Goal: Information Seeking & Learning: Learn about a topic

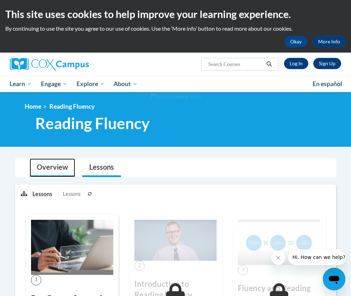
click at [52, 174] on link "Overview" at bounding box center [53, 168] width 46 height 19
click at [297, 65] on link "Log In" at bounding box center [296, 63] width 24 height 11
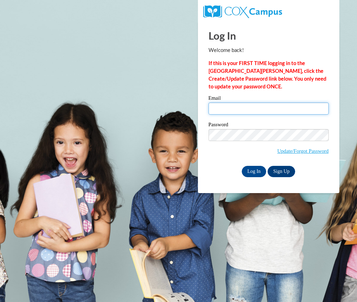
click at [280, 103] on input "Email" at bounding box center [268, 108] width 120 height 12
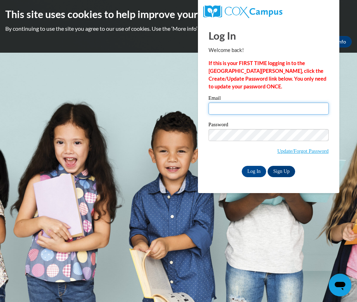
click at [276, 106] on input "Email" at bounding box center [268, 108] width 120 height 12
type input "awinfrey@kippmetroatlanta.org"
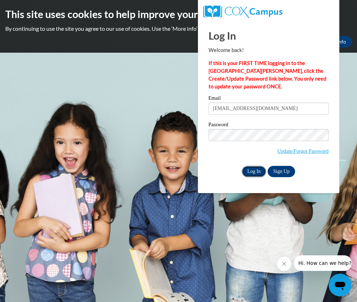
click at [259, 169] on input "Log In" at bounding box center [254, 171] width 25 height 11
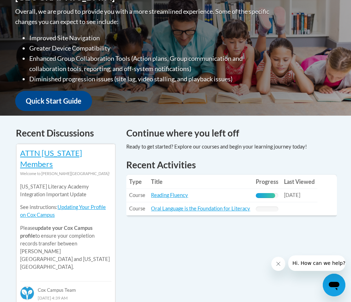
scroll to position [190, 0]
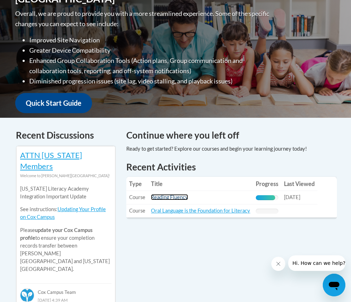
click at [163, 198] on link "Reading Fluency" at bounding box center [169, 197] width 37 height 6
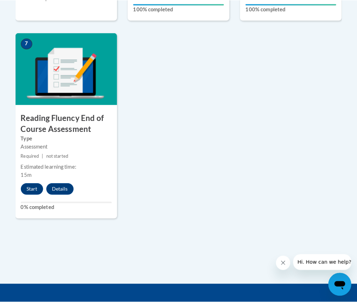
scroll to position [574, 0]
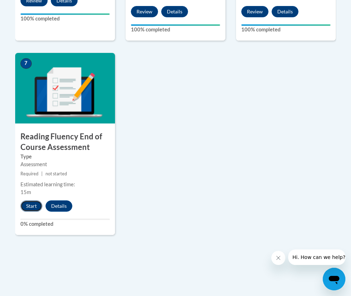
click at [29, 203] on button "Start" at bounding box center [31, 206] width 22 height 11
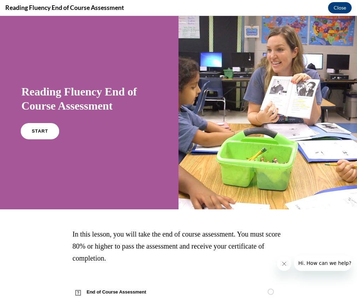
scroll to position [1, 0]
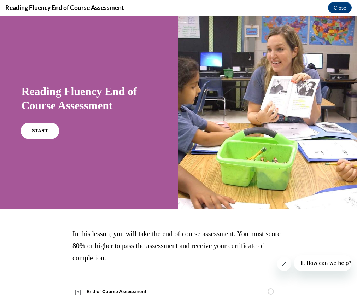
click at [40, 132] on span "START" at bounding box center [39, 130] width 16 height 5
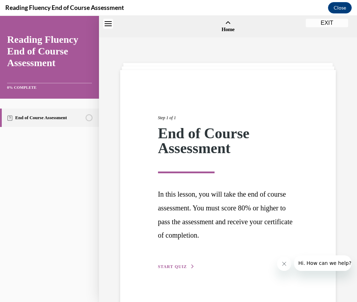
scroll to position [22, 0]
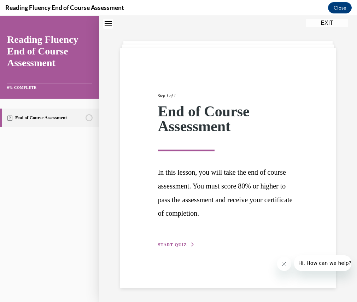
click at [166, 243] on span "START QUIZ" at bounding box center [172, 244] width 29 height 5
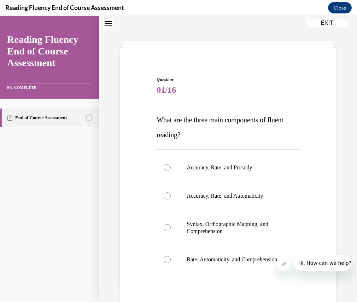
drag, startPoint x: 154, startPoint y: 123, endPoint x: 212, endPoint y: 137, distance: 59.8
click at [212, 137] on div "Question 01/16 What are the three main components of fluent reading?  Accuracy,…" at bounding box center [228, 213] width 146 height 295
copy span "What are the three main components of fluent reading?"
click at [232, 166] on p "Accuracy, Rate, and Prosody" at bounding box center [233, 167] width 95 height 7
click at [171, 166] on input "Accuracy, Rate, and Prosody" at bounding box center [166, 167] width 7 height 7
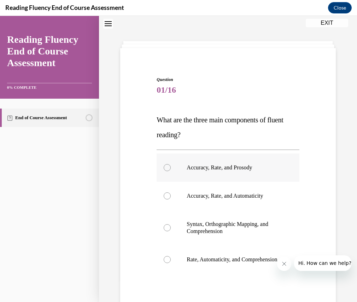
radio input "true"
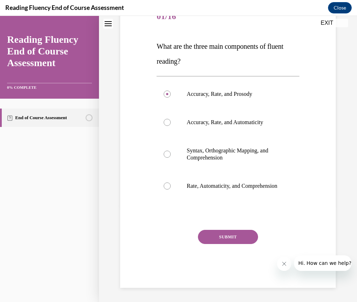
click at [240, 234] on button "SUBMIT" at bounding box center [228, 237] width 60 height 14
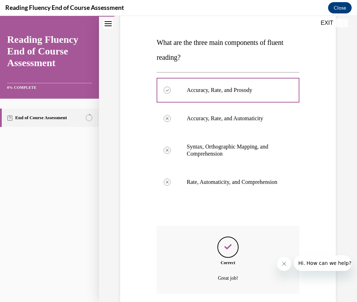
scroll to position [160, 0]
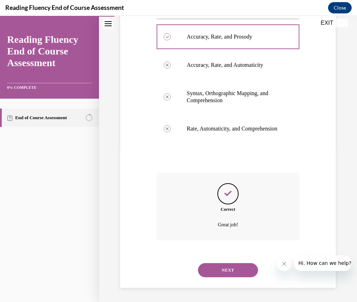
click at [240, 265] on button "NEXT" at bounding box center [228, 270] width 60 height 14
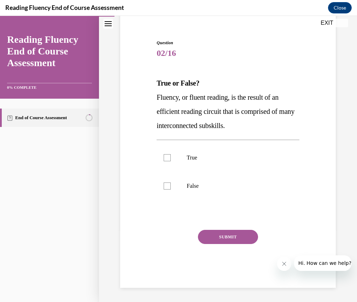
drag, startPoint x: 155, startPoint y: 100, endPoint x: 256, endPoint y: 124, distance: 104.2
click at [256, 124] on div "Question 02/16 True or False? Fluency, or fluent reading, is the result of an e…" at bounding box center [228, 158] width 146 height 258
click at [161, 87] on strong "True or False?" at bounding box center [177, 83] width 43 height 8
drag, startPoint x: 148, startPoint y: 85, endPoint x: 255, endPoint y: 127, distance: 115.6
click at [255, 127] on div "Question 02/16 True or False? Fluency, or fluent reading, is the result of an e…" at bounding box center [227, 152] width 219 height 269
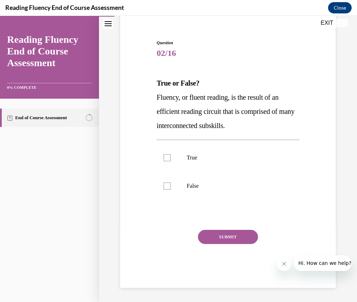
copy div "True or False? Fluency, or fluent reading, is the result of an efficient readin…"
click at [164, 160] on div at bounding box center [166, 157] width 7 height 7
click at [164, 160] on input "True" at bounding box center [166, 157] width 7 height 7
checkbox input "true"
click at [228, 236] on button "SUBMIT" at bounding box center [228, 237] width 60 height 14
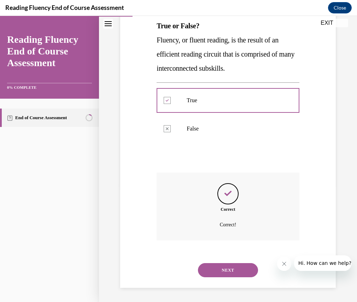
click at [242, 272] on button "NEXT" at bounding box center [228, 270] width 60 height 14
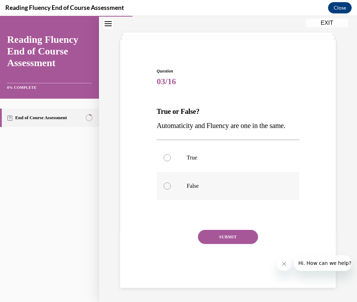
scroll to position [44, 0]
drag, startPoint x: 155, startPoint y: 93, endPoint x: 196, endPoint y: 125, distance: 52.6
click at [196, 125] on div "Question 03/16 True or False? Automaticity and Fluency are one in the same.  Tr…" at bounding box center [228, 172] width 146 height 230
copy div "True or False? Automaticity and Fluency are one in the same."
click at [182, 188] on label "False" at bounding box center [227, 186] width 142 height 28
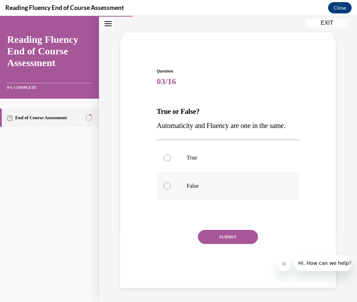
click at [171, 188] on input "False" at bounding box center [166, 185] width 7 height 7
radio input "true"
click at [218, 232] on button "SUBMIT" at bounding box center [228, 237] width 60 height 14
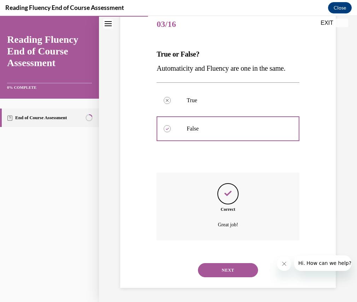
click at [222, 268] on button "NEXT" at bounding box center [228, 270] width 60 height 14
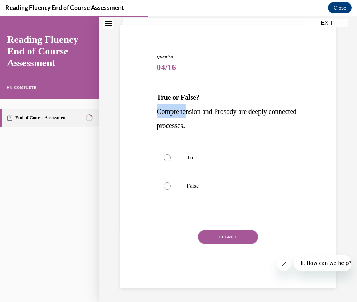
drag, startPoint x: 150, startPoint y: 114, endPoint x: 188, endPoint y: 116, distance: 38.5
click at [188, 116] on div "Question 04/16 True or False? Comprehension and Prosody are deeply connected pr…" at bounding box center [227, 159] width 219 height 255
click at [146, 96] on div "Question 04/16 True or False? Comprehension and Prosody are deeply connected pr…" at bounding box center [227, 159] width 219 height 255
drag, startPoint x: 148, startPoint y: 95, endPoint x: 228, endPoint y: 123, distance: 85.8
click at [228, 123] on div "Question 04/16 True or False? Comprehension and Prosody are deeply connected pr…" at bounding box center [227, 159] width 219 height 255
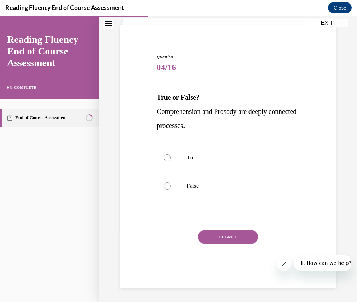
copy div "True or False? Comprehension and Prosody are deeply connected processes."
click at [192, 157] on p "True" at bounding box center [233, 157] width 95 height 7
click at [171, 157] on input "True" at bounding box center [166, 157] width 7 height 7
radio input "true"
click at [228, 234] on button "SUBMIT" at bounding box center [228, 237] width 60 height 14
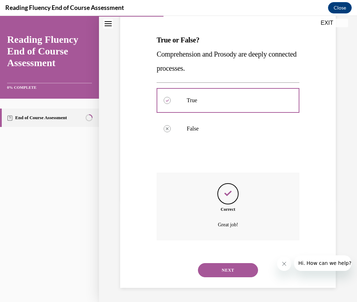
click at [237, 269] on button "NEXT" at bounding box center [228, 270] width 60 height 14
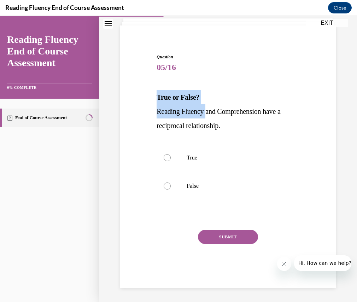
drag, startPoint x: 155, startPoint y: 99, endPoint x: 240, endPoint y: 123, distance: 88.4
click at [240, 123] on div "Question 05/16 True or False? Reading Fluency and Comprehension have a reciproc…" at bounding box center [228, 165] width 146 height 244
copy div "True or False? Reading Fluency and Comprehension have a reciprocal relationship."
click at [188, 160] on p "True" at bounding box center [233, 157] width 95 height 7
click at [171, 160] on input "True" at bounding box center [166, 157] width 7 height 7
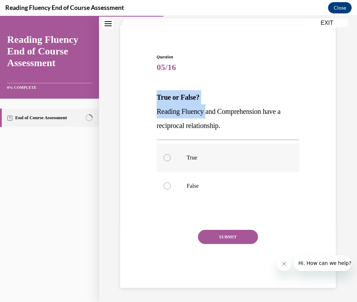
radio input "true"
click at [215, 239] on button "SUBMIT" at bounding box center [228, 237] width 60 height 14
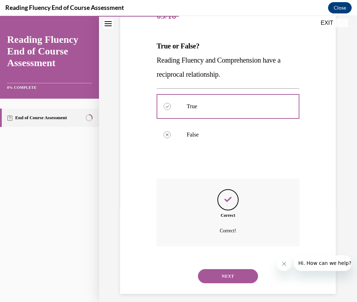
scroll to position [102, 0]
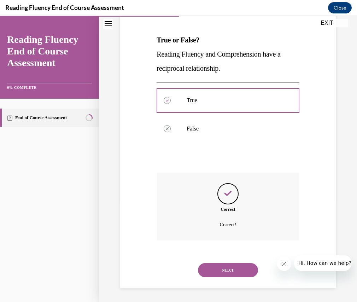
click at [228, 273] on button "NEXT" at bounding box center [228, 270] width 60 height 14
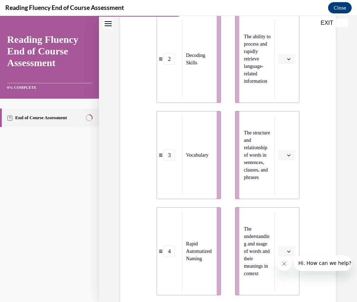
scroll to position [364, 0]
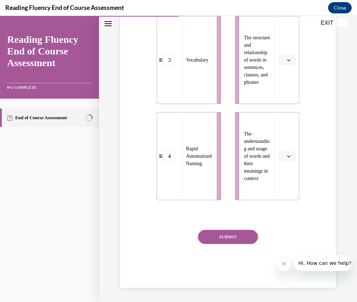
click at [286, 156] on span "button" at bounding box center [288, 156] width 5 height 5
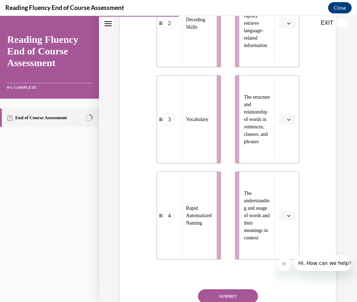
scroll to position [138, 0]
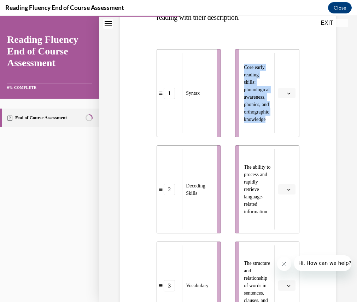
drag, startPoint x: 145, startPoint y: 44, endPoint x: 279, endPoint y: 133, distance: 160.7
click at [279, 133] on div "Question 06/16 Match the subskills below that contribute to fluent reading with…" at bounding box center [227, 226] width 219 height 574
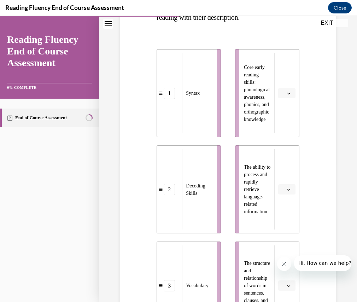
click at [303, 120] on div "Question 06/16 Match the subskills below that contribute to fluent reading with…" at bounding box center [227, 226] width 219 height 574
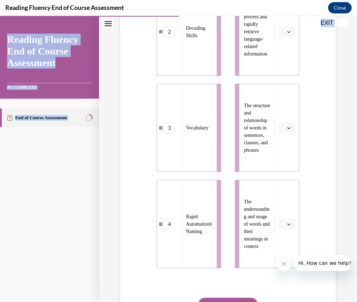
scroll to position [364, 0]
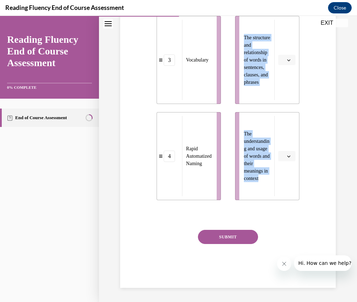
drag, startPoint x: 154, startPoint y: 50, endPoint x: 263, endPoint y: 180, distance: 169.4
click at [263, 180] on div "Question 06/16 Match the subskills below that contribute to fluent reading with…" at bounding box center [228, 6] width 146 height 564
copy ul "Core early reading skills: phonological awareness, phonics, and orthographic kn…"
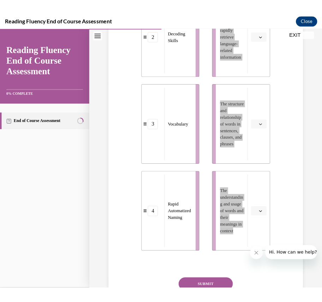
scroll to position [361, 0]
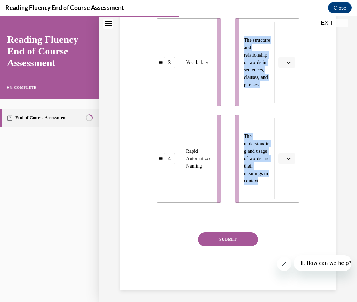
click at [329, 205] on div "Question 06/16 Match the subskills below that contribute to fluent reading with…" at bounding box center [227, 3] width 219 height 574
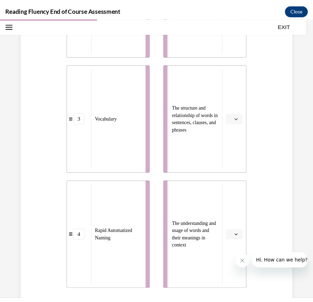
scroll to position [186, 0]
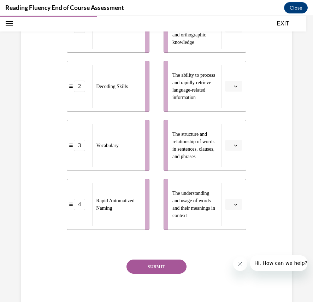
click at [272, 181] on div "Question 06/16 Match the subskills below that contribute to fluent reading with…" at bounding box center [156, 104] width 274 height 426
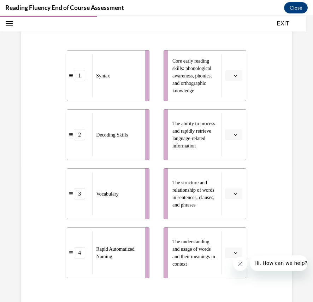
scroll to position [148, 0]
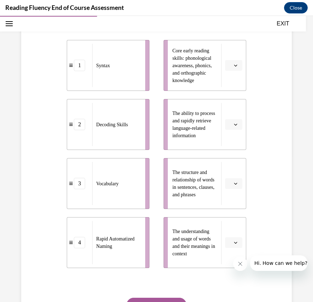
click at [229, 185] on span "Please select an option" at bounding box center [230, 183] width 2 height 7
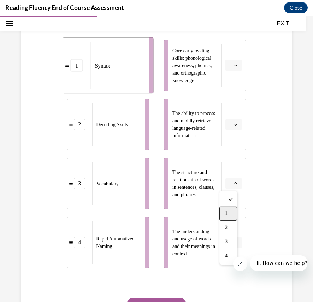
click at [224, 210] on div "1" at bounding box center [228, 213] width 18 height 14
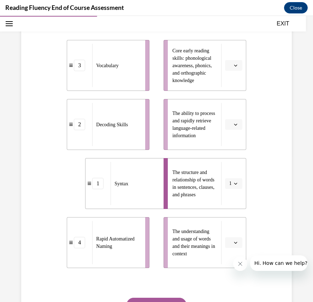
click at [233, 67] on span "button" at bounding box center [235, 65] width 5 height 5
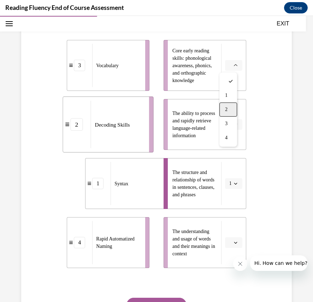
click at [220, 108] on div "2" at bounding box center [228, 109] width 18 height 14
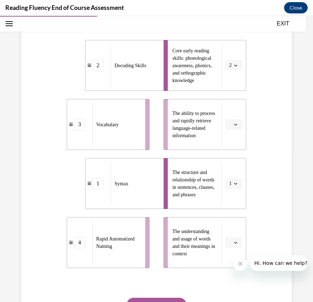
click at [236, 236] on li "The understanding and usage of words and their meanings in context" at bounding box center [204, 242] width 83 height 51
click at [227, 244] on button "button" at bounding box center [233, 242] width 17 height 11
click at [222, 211] on div "3" at bounding box center [228, 212] width 18 height 14
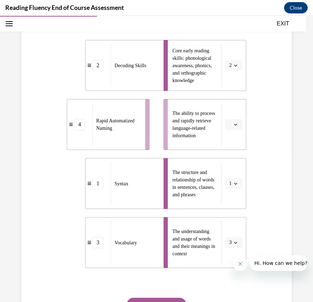
click at [234, 123] on icon "button" at bounding box center [236, 125] width 4 height 4
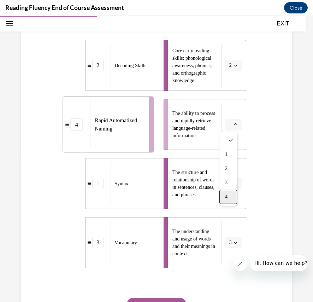
click at [231, 202] on div "4" at bounding box center [228, 197] width 18 height 14
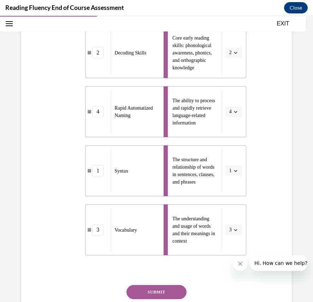
click at [165, 286] on button "SUBMIT" at bounding box center [156, 292] width 60 height 14
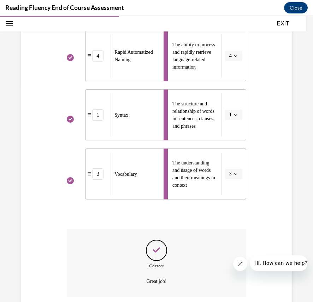
scroll to position [273, 0]
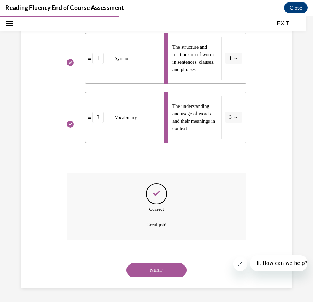
click at [164, 268] on button "NEXT" at bounding box center [156, 270] width 60 height 14
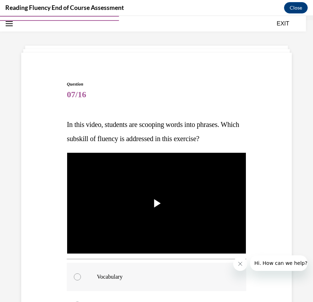
scroll to position [56, 0]
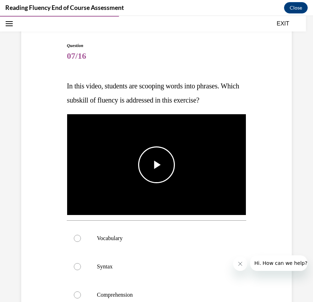
click at [156, 165] on span "Video player" at bounding box center [156, 165] width 0 height 0
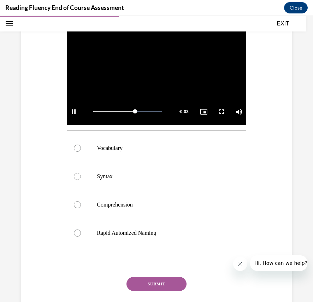
scroll to position [138, 0]
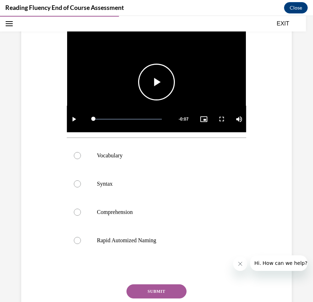
drag, startPoint x: 134, startPoint y: 118, endPoint x: 67, endPoint y: 120, distance: 66.7
click at [68, 120] on div "Play Loaded : 100.00% 0:00 0:00 Remaining Time - 0:07 1x Playback Rate 1x Capti…" at bounding box center [156, 119] width 179 height 26
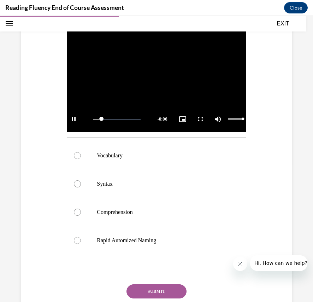
click at [234, 118] on div "Mute" at bounding box center [228, 119] width 35 height 26
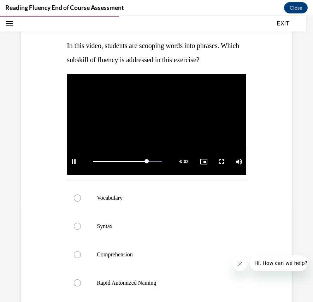
scroll to position [59, 0]
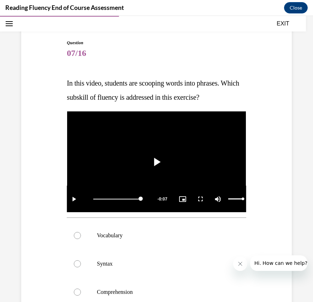
drag, startPoint x: 238, startPoint y: 198, endPoint x: 254, endPoint y: 196, distance: 16.1
click at [254, 196] on div "Question 07/16 In this video, students are scooping words into phrases. Which s…" at bounding box center [156, 219] width 274 height 403
click at [156, 162] on span "Video player" at bounding box center [156, 162] width 0 height 0
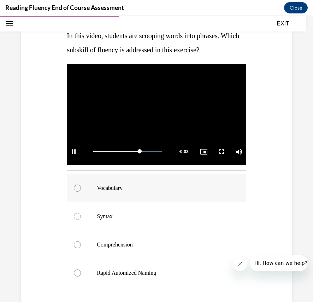
scroll to position [106, 0]
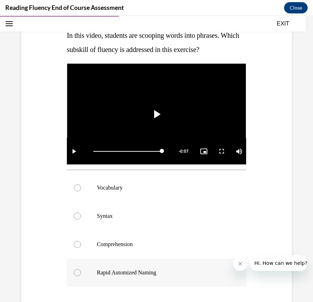
click at [109, 272] on p "Rapid Automized Naming" at bounding box center [162, 272] width 131 height 7
click at [81, 272] on input "Rapid Automized Naming" at bounding box center [77, 272] width 7 height 7
radio input "true"
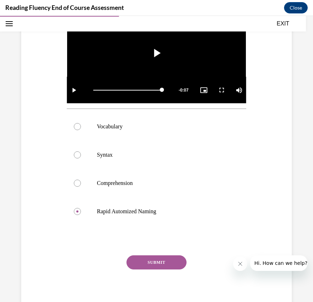
click at [137, 261] on button "SUBMIT" at bounding box center [156, 262] width 60 height 14
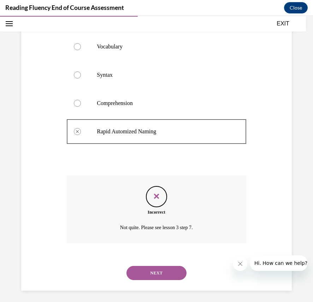
scroll to position [248, 0]
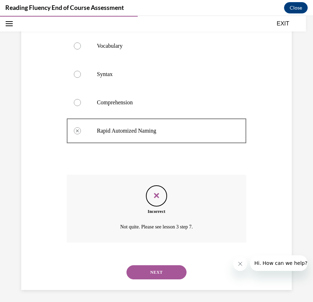
click at [163, 266] on button "NEXT" at bounding box center [156, 272] width 60 height 14
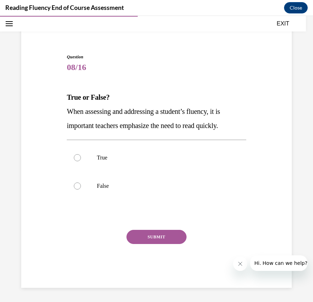
scroll to position [44, 0]
drag, startPoint x: 65, startPoint y: 96, endPoint x: 238, endPoint y: 122, distance: 174.2
click at [238, 122] on div "Question 08/16 True or False? When assessing and addressing a student’s fluency…" at bounding box center [156, 165] width 183 height 244
copy div "True or False? When assessing and addressing a student’s fluency, it is importa…"
click at [83, 190] on label "False" at bounding box center [156, 186] width 179 height 28
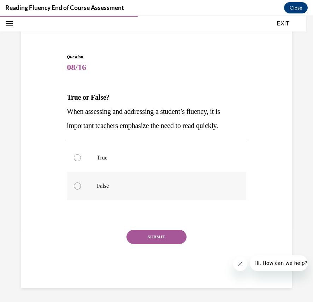
click at [81, 189] on input "False" at bounding box center [77, 185] width 7 height 7
radio input "true"
click at [155, 238] on button "SUBMIT" at bounding box center [156, 237] width 60 height 14
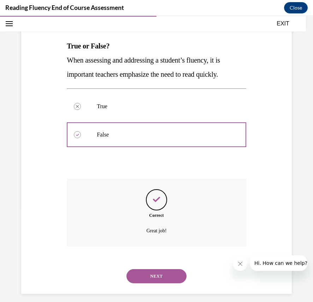
scroll to position [102, 0]
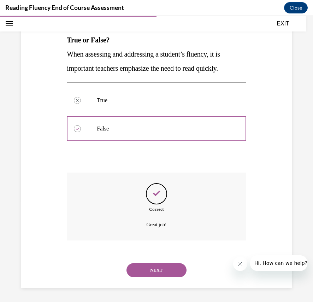
click at [165, 266] on button "NEXT" at bounding box center [156, 270] width 60 height 14
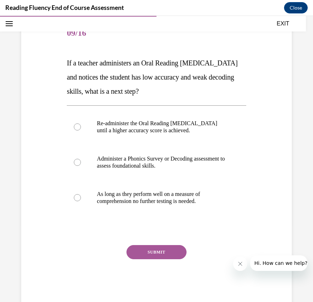
scroll to position [82, 0]
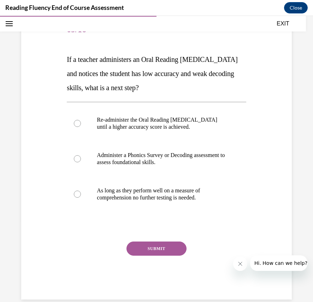
drag, startPoint x: 61, startPoint y: 57, endPoint x: 210, endPoint y: 91, distance: 153.2
click at [210, 91] on div "Question 09/16 If a teacher administers an Oral Reading Fluency assessment and …" at bounding box center [156, 147] width 274 height 304
copy span "If a teacher administers an Oral Reading Fluency assessment and notices the stu…"
click at [157, 159] on p "Administer a Phonics Survey or Decoding assessment to assess foundational skill…" at bounding box center [162, 158] width 131 height 14
click at [81, 159] on input "Administer a Phonics Survey or Decoding assessment to assess foundational skill…" at bounding box center [77, 158] width 7 height 7
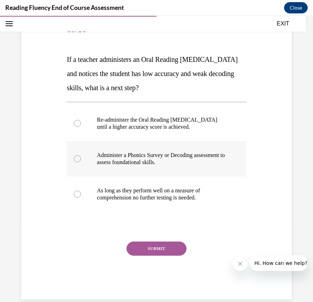
radio input "true"
click at [157, 159] on p "Administer a Phonics Survey or Decoding assessment to assess foundational skill…" at bounding box center [162, 158] width 131 height 14
click at [81, 159] on input "Administer a Phonics Survey or Decoding assessment to assess foundational skill…" at bounding box center [77, 158] width 7 height 7
click at [159, 259] on div "SUBMIT" at bounding box center [156, 258] width 179 height 35
click at [159, 255] on div "SUBMIT" at bounding box center [156, 258] width 179 height 35
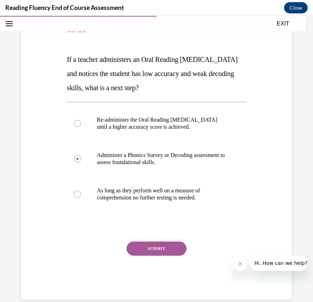
click at [156, 245] on button "SUBMIT" at bounding box center [156, 248] width 60 height 14
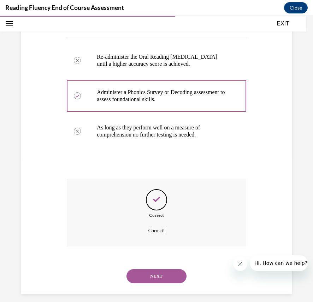
scroll to position [151, 0]
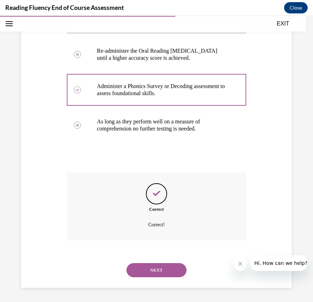
click at [157, 266] on button "NEXT" at bounding box center [156, 270] width 60 height 14
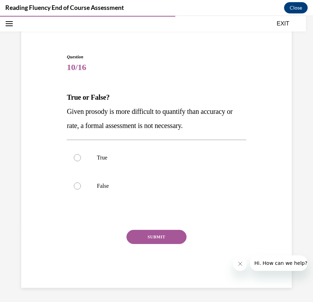
drag, startPoint x: 64, startPoint y: 96, endPoint x: 209, endPoint y: 124, distance: 147.9
click at [209, 124] on div "Question 10/16 True or False? Given prosody is more difficult to quantify than …" at bounding box center [156, 165] width 183 height 244
copy div "True or False? Given prosody is more difficult to quantify than accuracy or rat…"
click at [97, 189] on p "False" at bounding box center [162, 185] width 131 height 7
click at [81, 189] on input "False" at bounding box center [77, 185] width 7 height 7
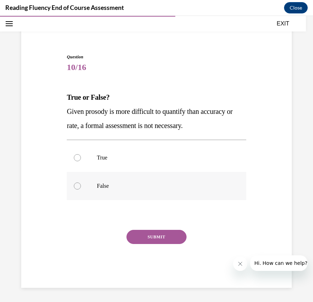
radio input "true"
click at [140, 234] on button "SUBMIT" at bounding box center [156, 237] width 60 height 14
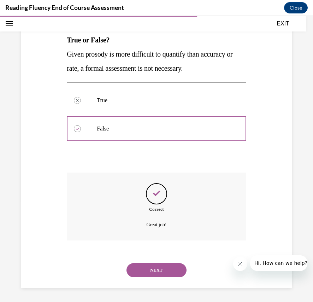
click at [154, 275] on button "NEXT" at bounding box center [156, 270] width 60 height 14
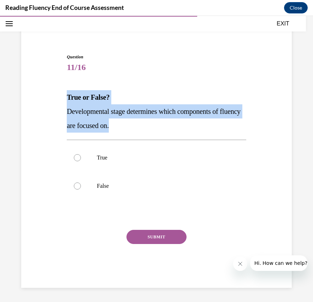
drag, startPoint x: 57, startPoint y: 97, endPoint x: 165, endPoint y: 128, distance: 111.9
click at [165, 128] on div "Question 11/16 True or False? Developmental stage determines which components o…" at bounding box center [156, 159] width 274 height 255
copy div "True or False? Developmental stage determines which components of fluency are f…"
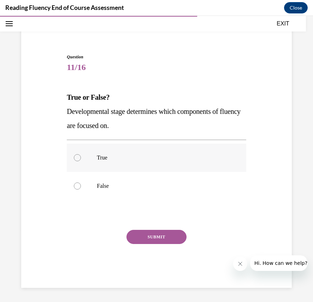
click at [74, 157] on div at bounding box center [77, 157] width 7 height 7
click at [74, 157] on input "True" at bounding box center [77, 157] width 7 height 7
radio input "true"
click at [143, 231] on button "SUBMIT" at bounding box center [156, 237] width 60 height 14
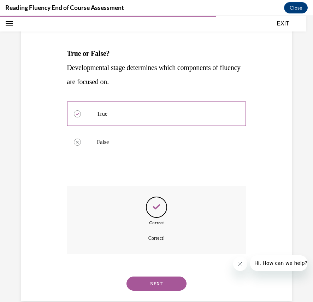
scroll to position [102, 0]
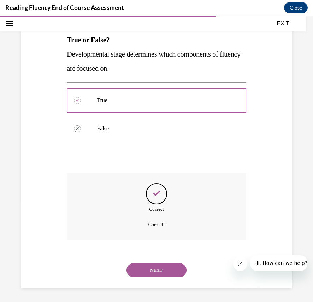
click at [144, 266] on button "NEXT" at bounding box center [156, 270] width 60 height 14
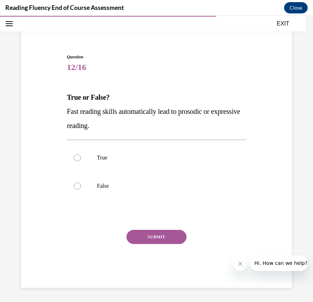
scroll to position [44, 0]
drag, startPoint x: 65, startPoint y: 95, endPoint x: 140, endPoint y: 128, distance: 82.2
click at [140, 128] on div "Question 12/16 True or False? Fast reading skills automatically lead to prosodi…" at bounding box center [156, 165] width 183 height 244
click at [77, 184] on div at bounding box center [77, 185] width 7 height 7
click at [77, 184] on input "False" at bounding box center [77, 185] width 7 height 7
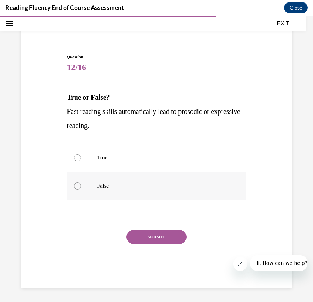
radio input "true"
click at [142, 233] on button "SUBMIT" at bounding box center [156, 237] width 60 height 14
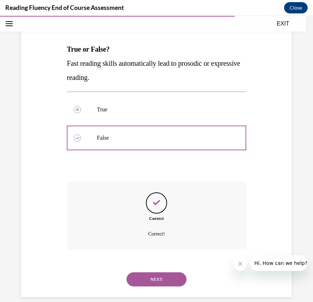
scroll to position [102, 0]
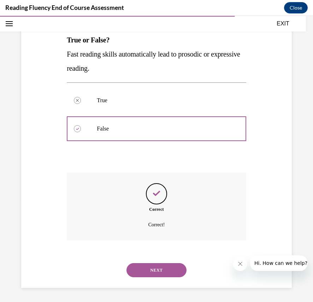
click at [168, 270] on button "NEXT" at bounding box center [156, 270] width 60 height 14
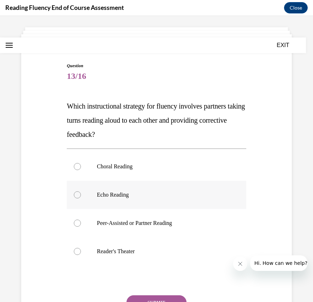
scroll to position [101, 0]
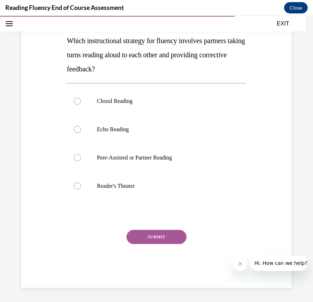
drag, startPoint x: 54, startPoint y: 36, endPoint x: 144, endPoint y: 68, distance: 95.4
click at [144, 68] on div "Question 13/16 Which instructional strategy for fluency involves partners takin…" at bounding box center [156, 131] width 274 height 311
click at [81, 155] on label "Peer-Assisted or Partner Reading" at bounding box center [156, 157] width 179 height 28
click at [81, 155] on input "Peer-Assisted or Partner Reading" at bounding box center [77, 157] width 7 height 7
radio input "true"
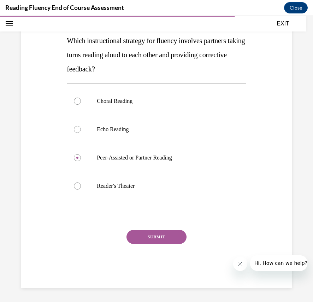
click at [141, 234] on button "SUBMIT" at bounding box center [156, 237] width 60 height 14
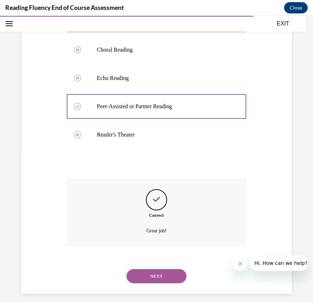
scroll to position [158, 0]
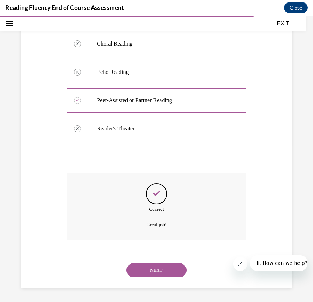
click at [166, 274] on button "NEXT" at bounding box center [156, 270] width 60 height 14
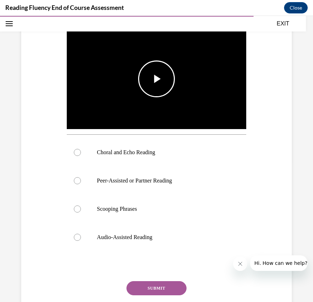
scroll to position [105, 0]
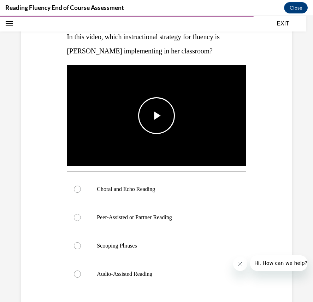
click at [156, 115] on span "Video player" at bounding box center [156, 115] width 0 height 0
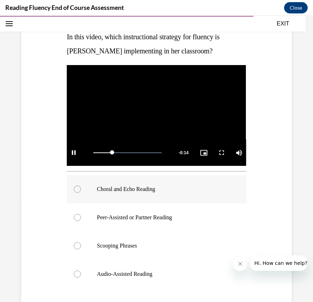
click at [78, 185] on div at bounding box center [77, 188] width 7 height 7
click at [78, 185] on input "Choral and Echo Reading" at bounding box center [77, 188] width 7 height 7
radio input "true"
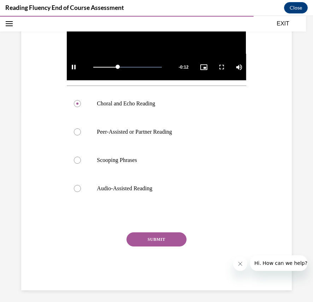
scroll to position [191, 0]
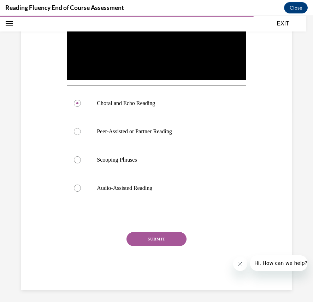
click at [166, 229] on div "Question 14/16 In this video, which instructional strategy for fluency is Ms. S…" at bounding box center [156, 98] width 179 height 382
click at [164, 235] on button "SUBMIT" at bounding box center [156, 239] width 60 height 14
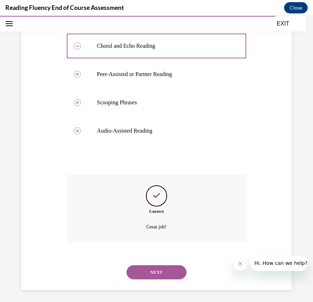
click at [144, 274] on button "NEXT" at bounding box center [156, 272] width 60 height 14
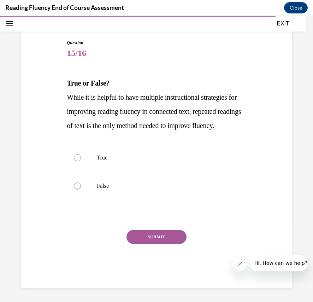
scroll to position [73, 0]
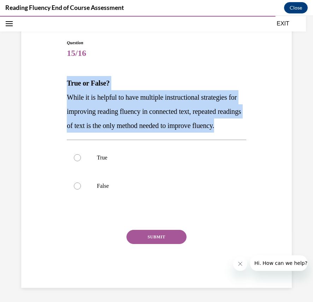
drag, startPoint x: 58, startPoint y: 66, endPoint x: 109, endPoint y: 122, distance: 75.5
click at [109, 122] on div "Question 15/16 True or False? While it is helpful to have multiple instructiona…" at bounding box center [156, 152] width 274 height 269
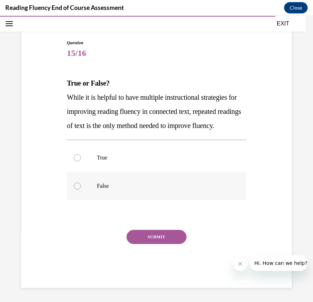
click at [74, 179] on label "False" at bounding box center [156, 186] width 179 height 28
click at [74, 182] on input "False" at bounding box center [77, 185] width 7 height 7
radio input "true"
click at [150, 231] on button "SUBMIT" at bounding box center [156, 237] width 60 height 14
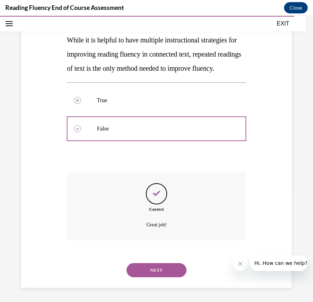
scroll to position [130, 0]
click at [163, 264] on button "NEXT" at bounding box center [156, 270] width 60 height 14
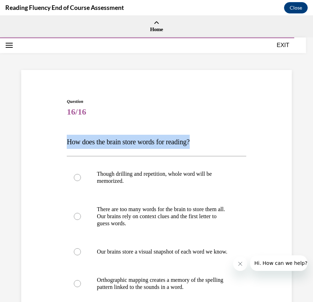
drag, startPoint x: 62, startPoint y: 139, endPoint x: 215, endPoint y: 142, distance: 152.6
click at [215, 142] on div "Question 16/16 How does the brain store words for reading? Though drilling and …" at bounding box center [156, 232] width 274 height 311
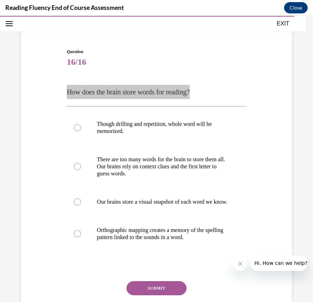
scroll to position [58, 0]
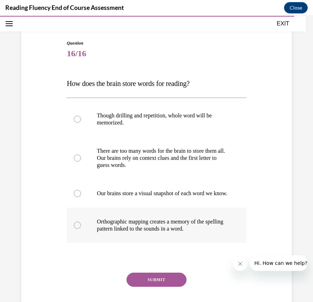
click at [97, 227] on p "Orthographic mapping creates a memory of the spelling pattern linked to the sou…" at bounding box center [162, 225] width 131 height 14
click at [81, 227] on input "Orthographic mapping creates a memory of the spelling pattern linked to the sou…" at bounding box center [77, 224] width 7 height 7
radio input "true"
click at [164, 286] on button "SUBMIT" at bounding box center [156, 279] width 60 height 14
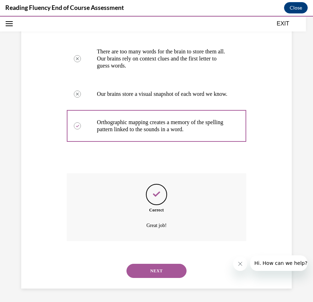
scroll to position [165, 0]
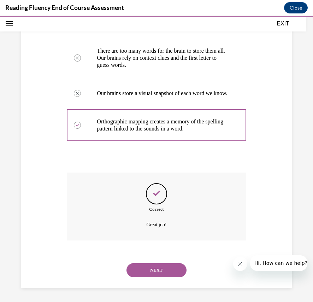
click at [153, 271] on button "NEXT" at bounding box center [156, 270] width 60 height 14
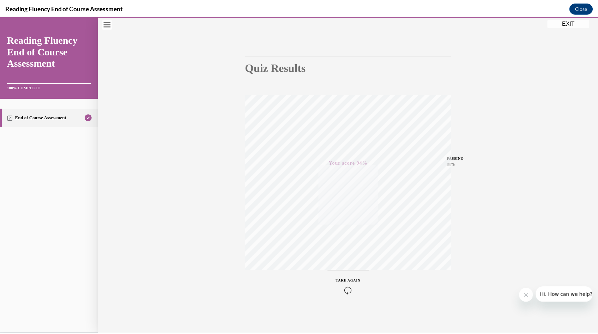
scroll to position [43, 0]
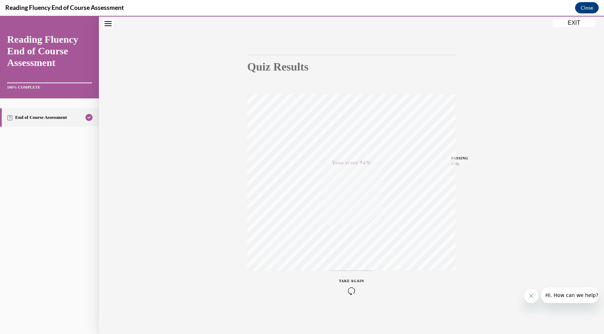
click at [351, 24] on button "EXIT" at bounding box center [574, 23] width 42 height 8
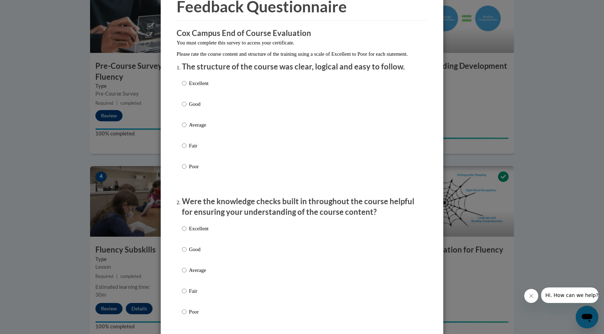
scroll to position [37, 0]
click at [183, 87] on input "Excellent" at bounding box center [184, 83] width 5 height 8
radio input "true"
click at [202, 231] on div "Excellent Good Average Fair Poor" at bounding box center [195, 275] width 26 height 109
click at [202, 232] on p "Excellent" at bounding box center [198, 229] width 19 height 8
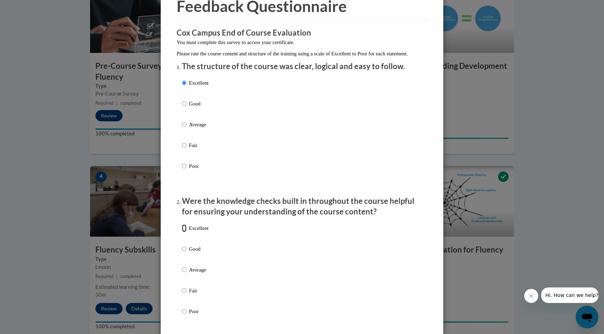
click at [186, 232] on input "Excellent" at bounding box center [184, 229] width 5 height 8
radio input "true"
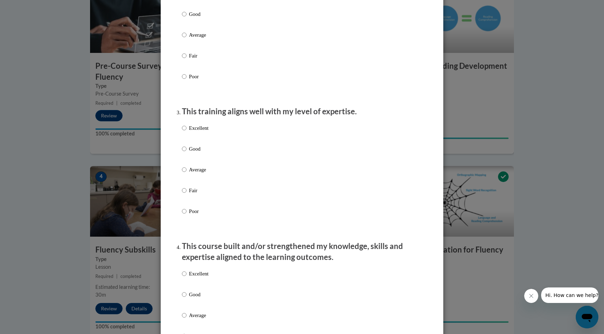
click at [202, 132] on p "Excellent" at bounding box center [198, 128] width 19 height 8
click at [186, 132] on input "Excellent" at bounding box center [184, 128] width 5 height 8
radio input "true"
click at [198, 278] on p "Excellent" at bounding box center [198, 274] width 19 height 8
click at [186, 278] on input "Excellent" at bounding box center [184, 274] width 5 height 8
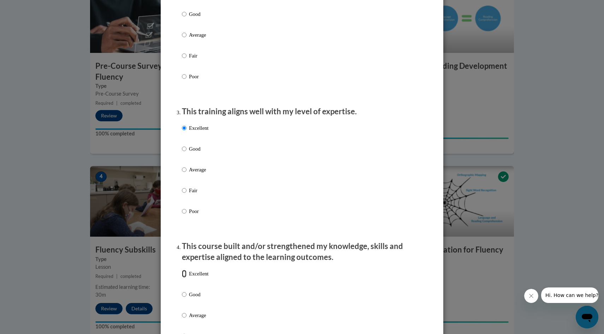
radio input "true"
click at [198, 278] on p "Excellent" at bounding box center [198, 274] width 19 height 8
click at [186, 278] on input "Excellent" at bounding box center [184, 274] width 5 height 8
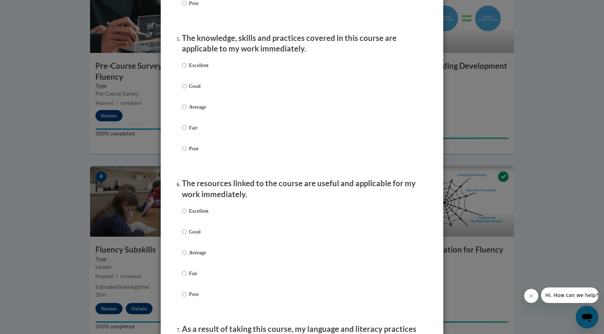
click at [196, 69] on p "Excellent" at bounding box center [198, 65] width 19 height 8
click at [186, 69] on input "Excellent" at bounding box center [184, 65] width 5 height 8
radio input "true"
click at [203, 215] on p "Excellent" at bounding box center [198, 211] width 19 height 8
click at [186, 215] on input "Excellent" at bounding box center [184, 211] width 5 height 8
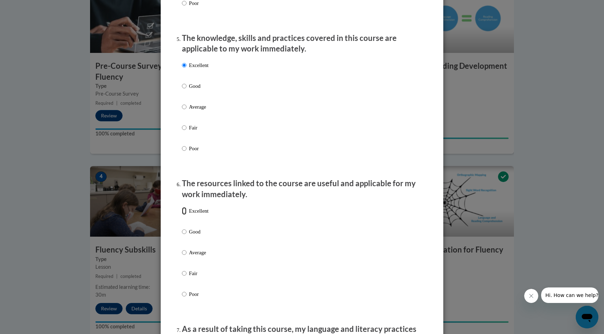
radio input "true"
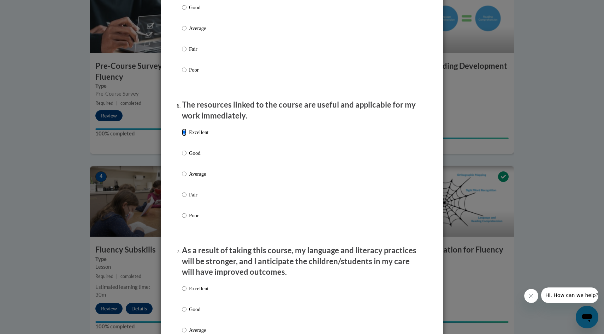
scroll to position [856, 0]
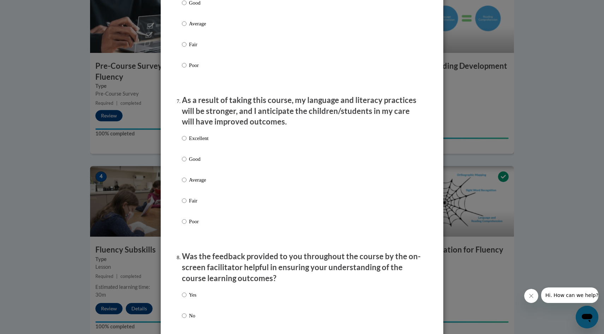
click at [192, 138] on div "Excellent Good Average Fair Poor" at bounding box center [195, 185] width 26 height 109
click at [192, 141] on p "Excellent" at bounding box center [198, 139] width 19 height 8
click at [186, 141] on input "Excellent" at bounding box center [184, 139] width 5 height 8
radio input "true"
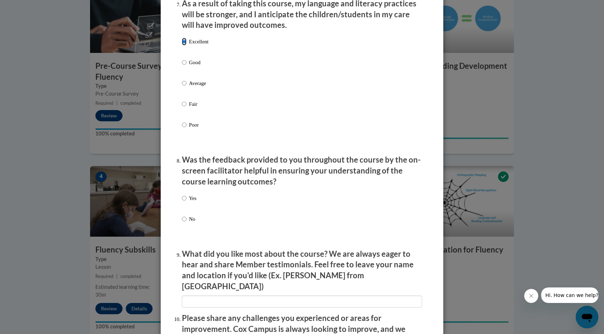
scroll to position [964, 0]
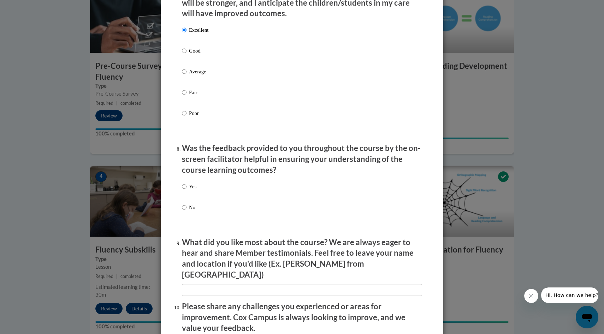
click at [192, 190] on p "Yes" at bounding box center [192, 187] width 7 height 8
click at [186, 190] on input "Yes" at bounding box center [184, 187] width 5 height 8
radio input "true"
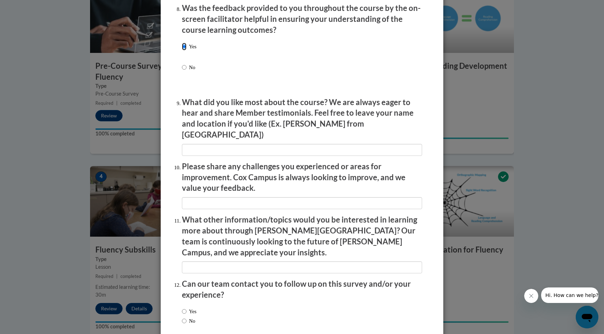
scroll to position [1134, 0]
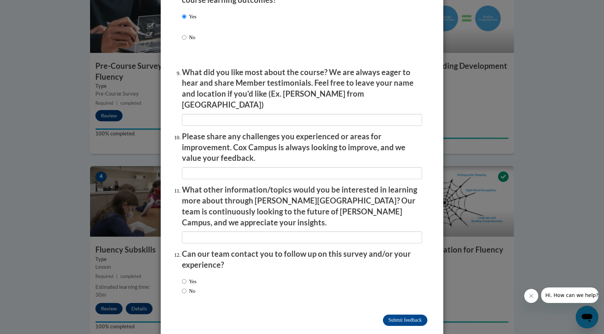
click at [191, 287] on label "No" at bounding box center [188, 291] width 13 height 8
click at [186, 287] on input "No" at bounding box center [184, 291] width 5 height 8
radio input "true"
click at [351, 296] on input "Submit feedback" at bounding box center [405, 320] width 44 height 11
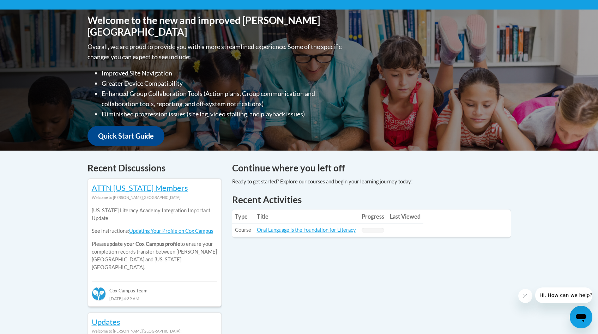
scroll to position [244, 0]
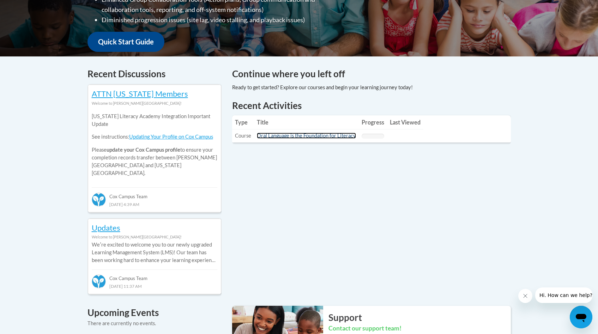
click at [339, 137] on link "Oral Language is the Foundation for Literacy" at bounding box center [306, 136] width 99 height 6
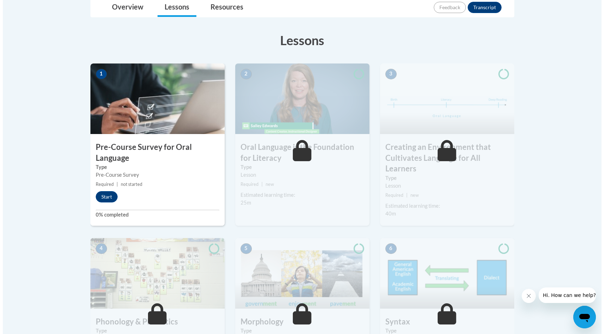
scroll to position [116, 0]
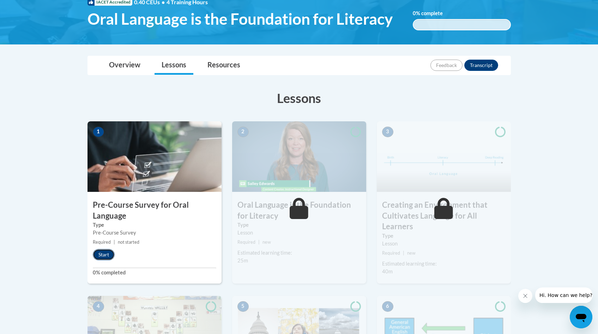
click at [100, 257] on button "Start" at bounding box center [104, 254] width 22 height 11
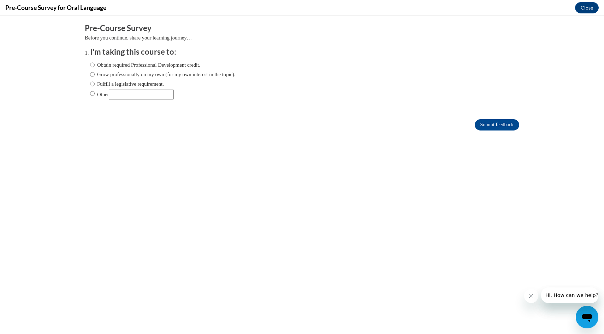
scroll to position [0, 0]
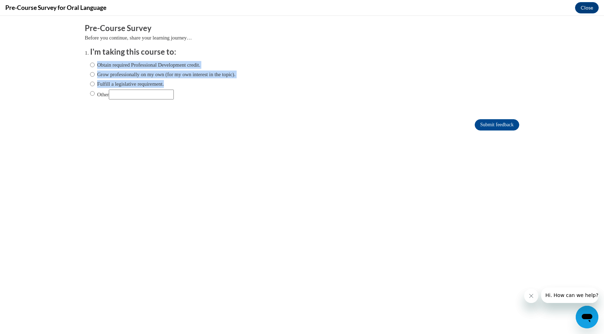
click at [85, 95] on ol "I'm taking this course to: Obtain required Professional Development credit. Gro…" at bounding box center [302, 79] width 434 height 64
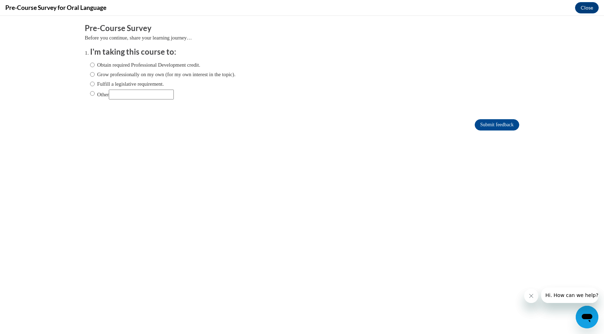
click at [95, 95] on label "Other" at bounding box center [132, 95] width 84 height 10
click at [95, 95] on input "Other" at bounding box center [92, 94] width 5 height 8
radio input "true"
click at [476, 123] on input "Submit feedback" at bounding box center [497, 124] width 44 height 11
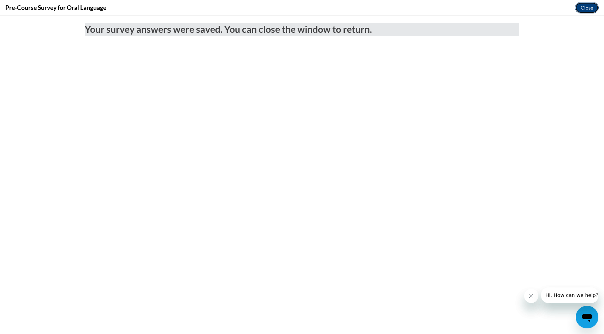
click at [579, 6] on button "Close" at bounding box center [587, 7] width 24 height 11
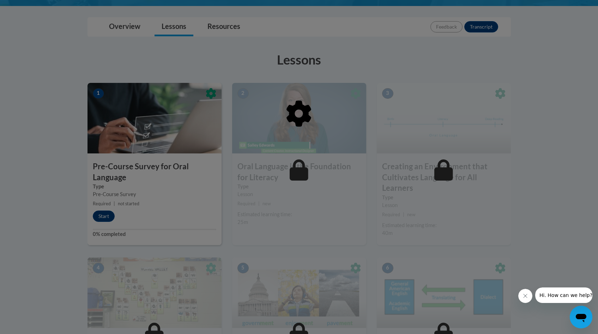
scroll to position [190, 0]
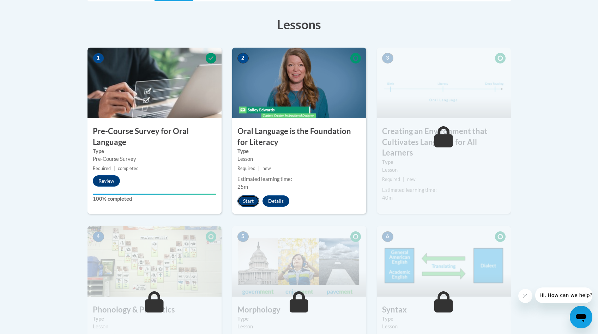
click at [256, 201] on button "Start" at bounding box center [249, 201] width 22 height 11
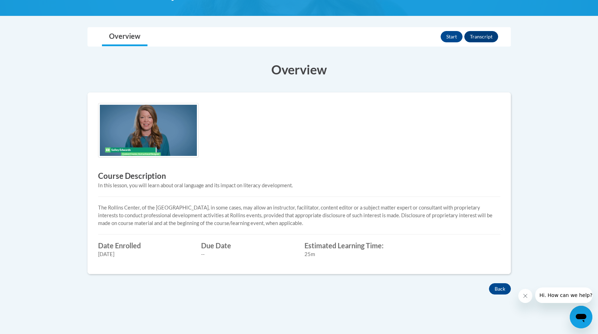
scroll to position [205, 0]
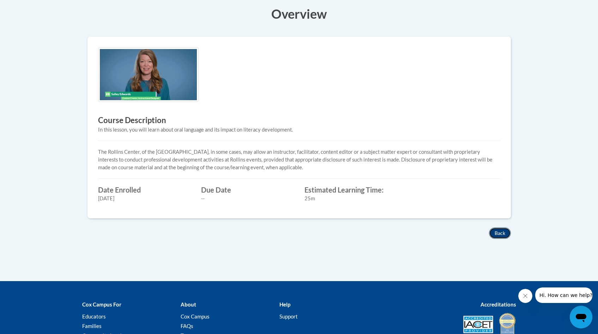
click at [497, 236] on button "Back" at bounding box center [500, 233] width 22 height 11
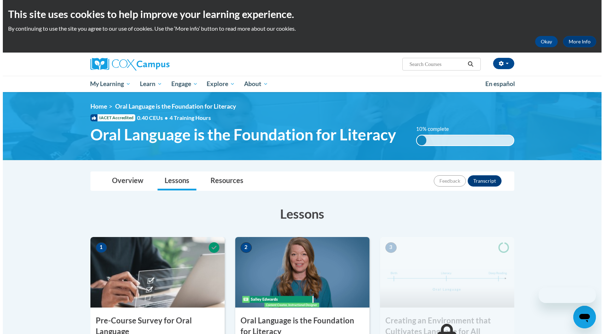
scroll to position [60, 0]
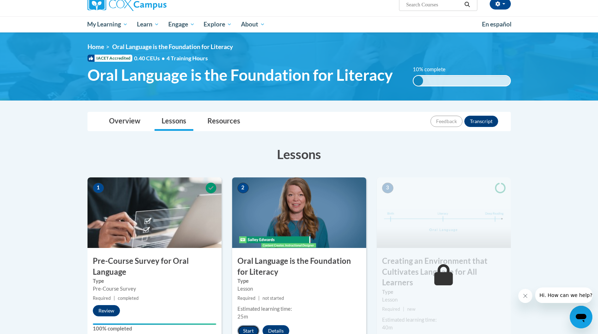
click at [245, 332] on button "Start" at bounding box center [249, 331] width 22 height 11
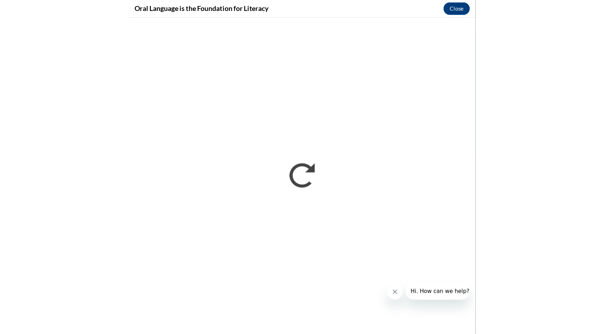
scroll to position [61, 0]
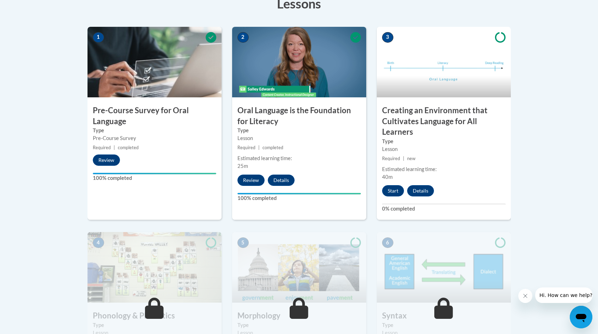
scroll to position [277, 0]
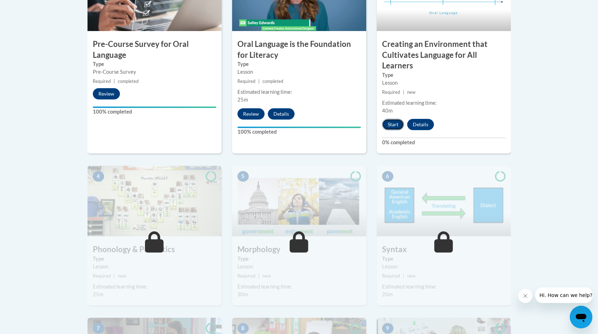
click at [388, 127] on button "Start" at bounding box center [393, 124] width 22 height 11
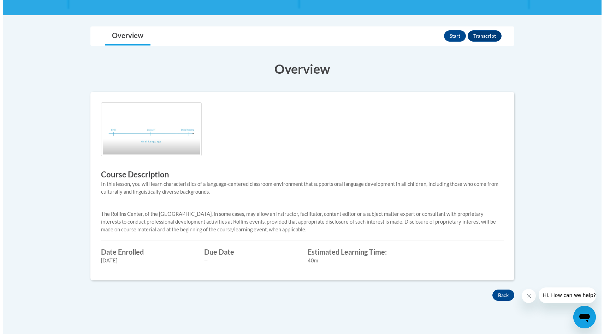
scroll to position [188, 0]
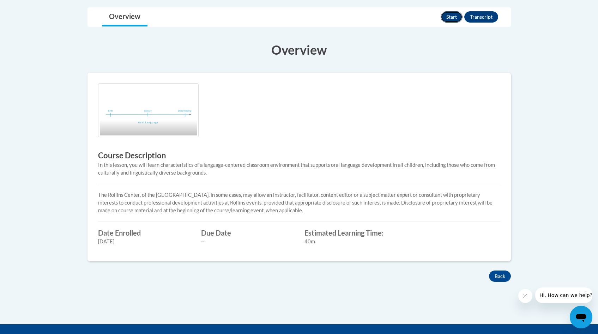
click at [449, 18] on button "Start" at bounding box center [452, 16] width 22 height 11
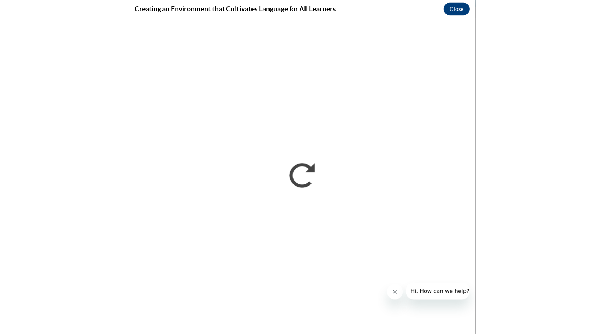
scroll to position [190, 0]
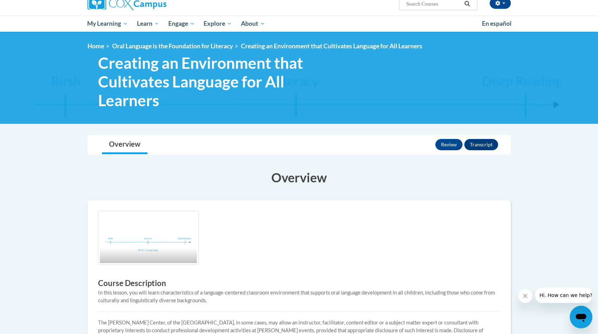
scroll to position [285, 0]
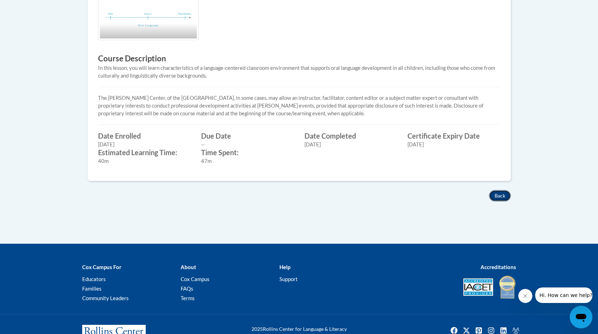
click at [499, 197] on button "Back" at bounding box center [500, 195] width 22 height 11
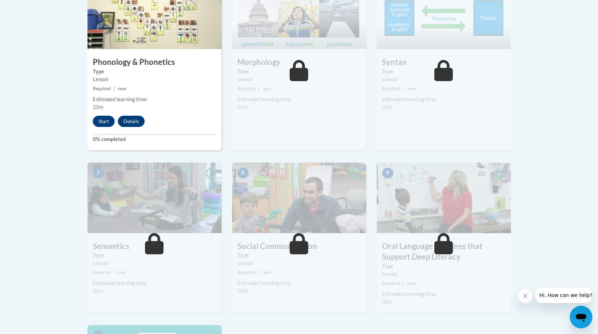
scroll to position [465, 0]
click at [101, 124] on button "Start" at bounding box center [104, 120] width 22 height 11
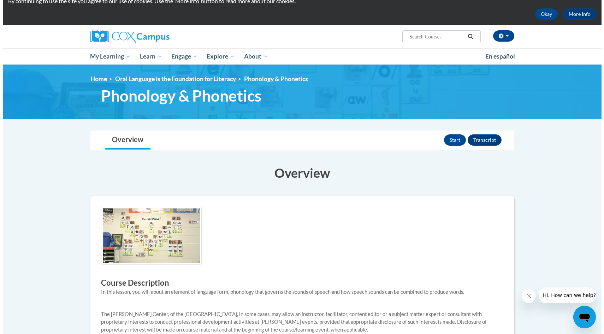
scroll to position [24, 0]
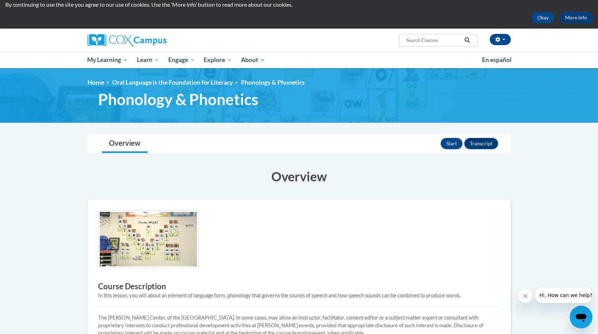
click at [446, 149] on div "Start Transcript" at bounding box center [470, 144] width 59 height 18
click at [447, 143] on button "Start" at bounding box center [452, 143] width 22 height 11
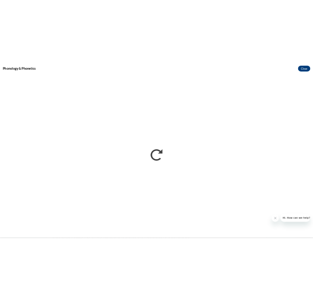
scroll to position [0, 0]
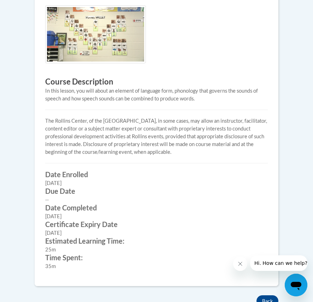
scroll to position [297, 0]
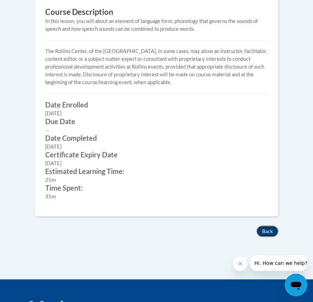
click at [272, 225] on button "Back" at bounding box center [267, 230] width 22 height 11
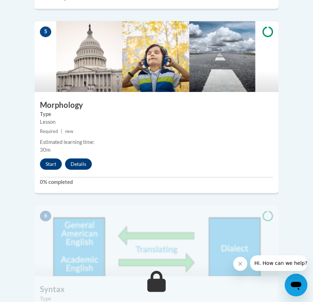
scroll to position [1000, 0]
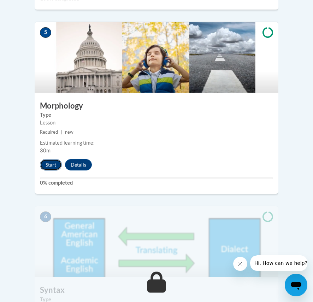
click at [50, 159] on button "Start" at bounding box center [51, 164] width 22 height 11
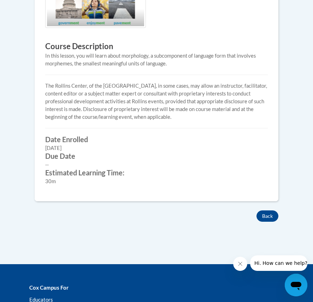
scroll to position [143, 0]
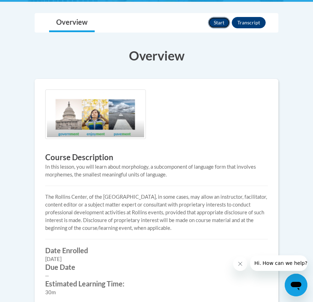
click at [220, 24] on button "Start" at bounding box center [219, 22] width 22 height 11
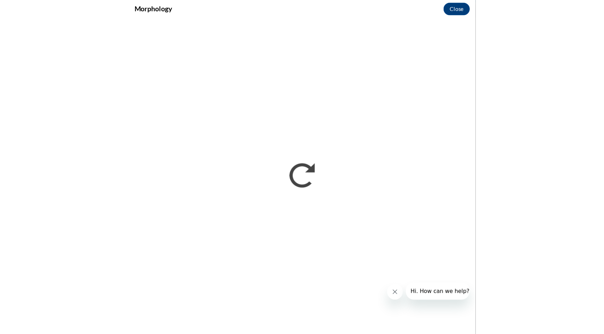
scroll to position [145, 0]
